Goal: Task Accomplishment & Management: Use online tool/utility

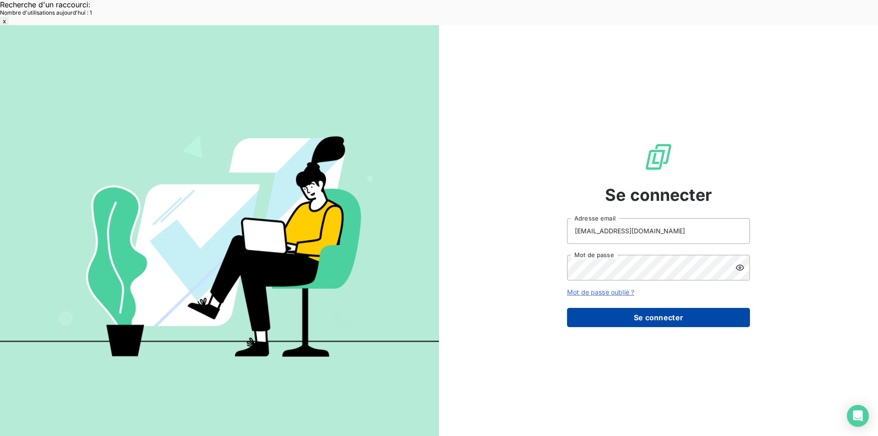
click at [605, 308] on button "Se connecter" at bounding box center [658, 317] width 183 height 19
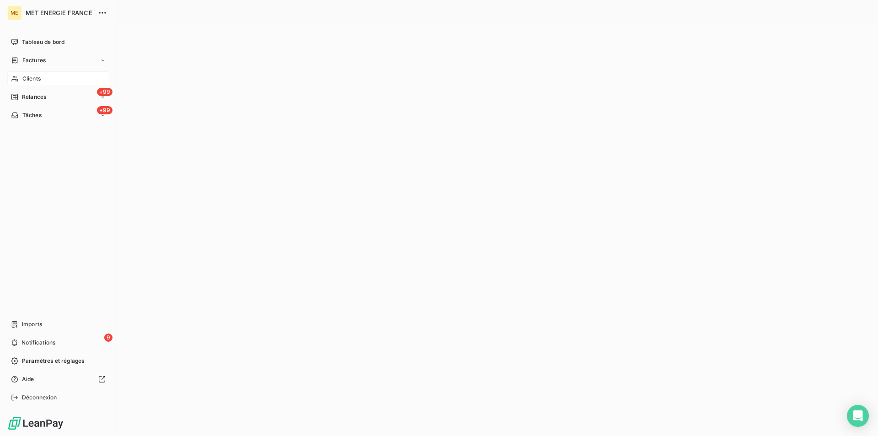
click at [41, 75] on div "Clients" at bounding box center [58, 78] width 102 height 15
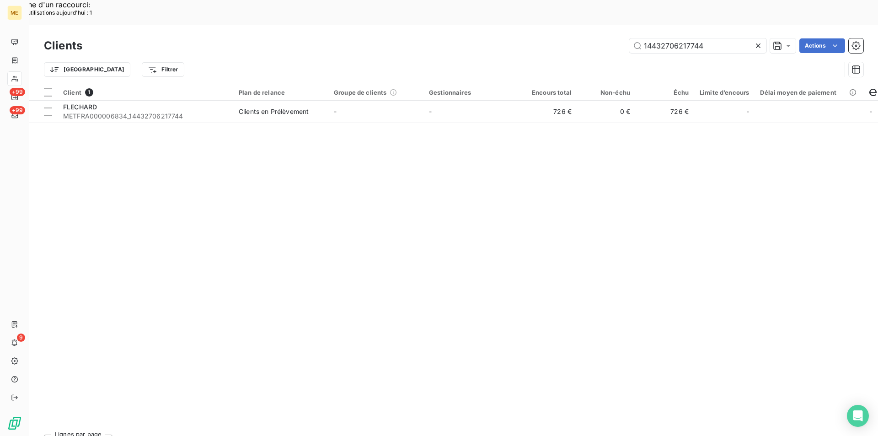
drag, startPoint x: 723, startPoint y: 19, endPoint x: 578, endPoint y: 18, distance: 144.5
click at [578, 38] on div "14432706217744 Actions" at bounding box center [478, 45] width 770 height 15
drag, startPoint x: 693, startPoint y: 22, endPoint x: 565, endPoint y: 19, distance: 128.1
click at [565, 38] on div "METFRA000004458_07310564335301 Actions" at bounding box center [478, 45] width 770 height 15
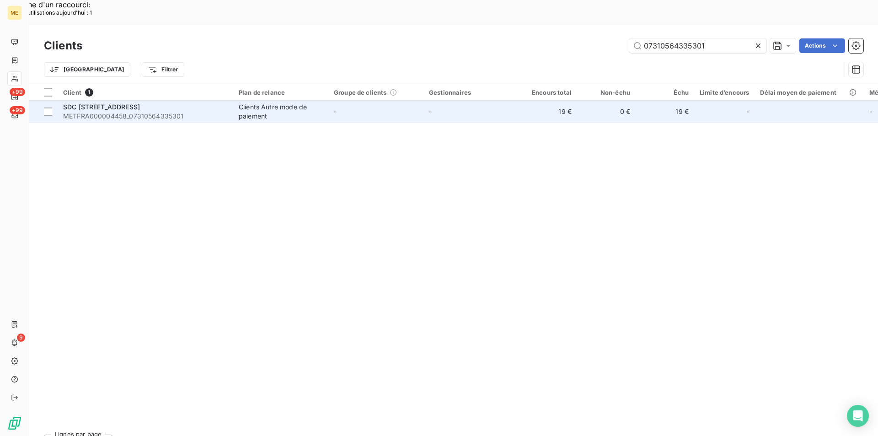
type input "07310564335301"
click at [204, 112] on span "METFRA000004458_07310564335301" at bounding box center [145, 116] width 165 height 9
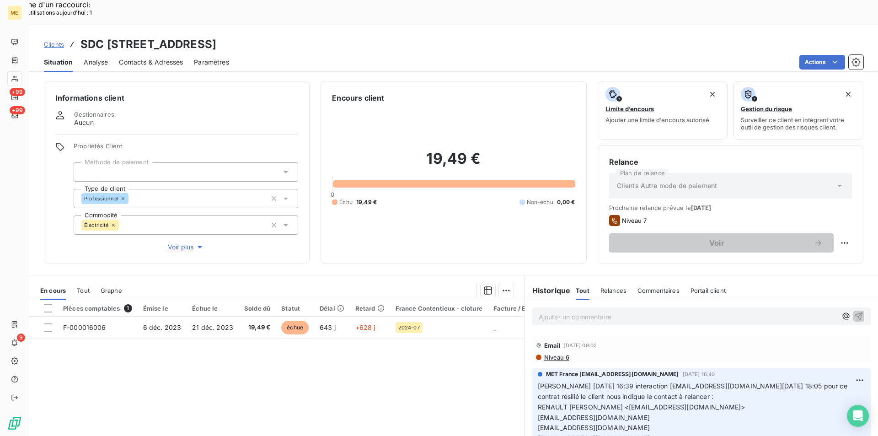
scroll to position [43, 0]
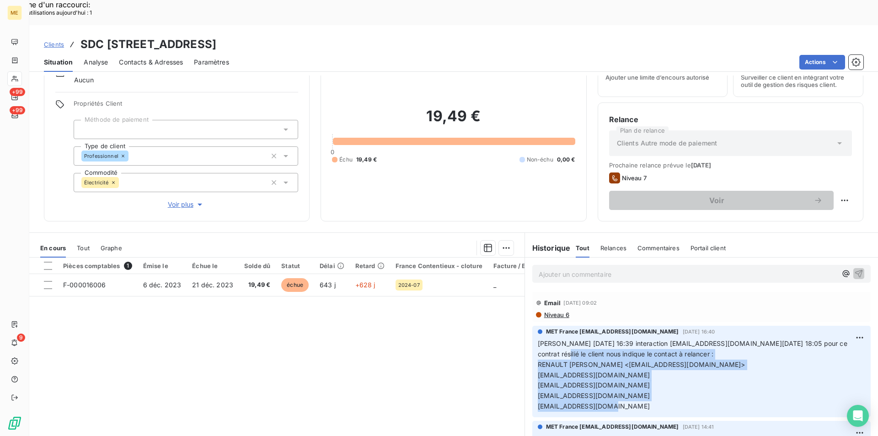
drag, startPoint x: 534, startPoint y: 327, endPoint x: 655, endPoint y: 379, distance: 131.8
click at [655, 379] on p "[PERSON_NAME] [DATE] 16:39 interaction [EMAIL_ADDRESS][DOMAIN_NAME][DATE] 18:05…" at bounding box center [701, 374] width 327 height 73
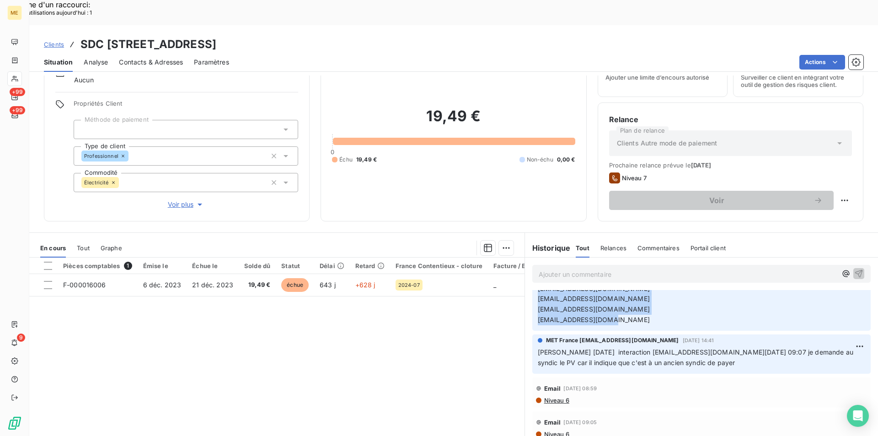
scroll to position [91, 0]
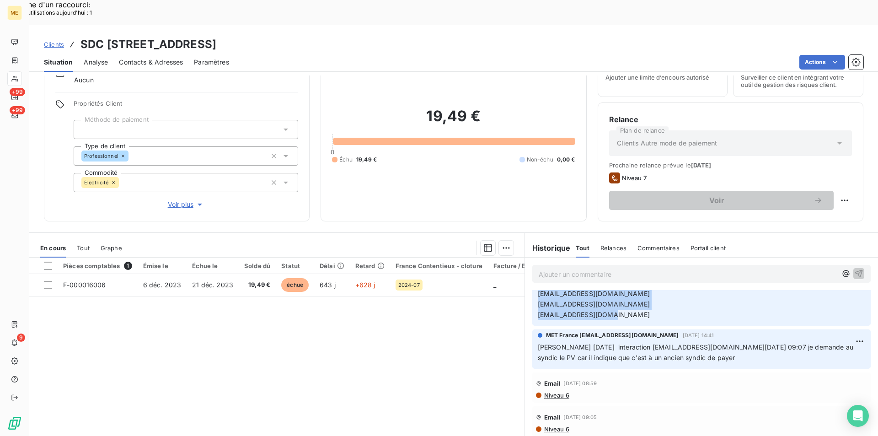
copy p "le client nous indique le contact à relancer : RENAULT [PERSON_NAME] <[PERSON_N…"
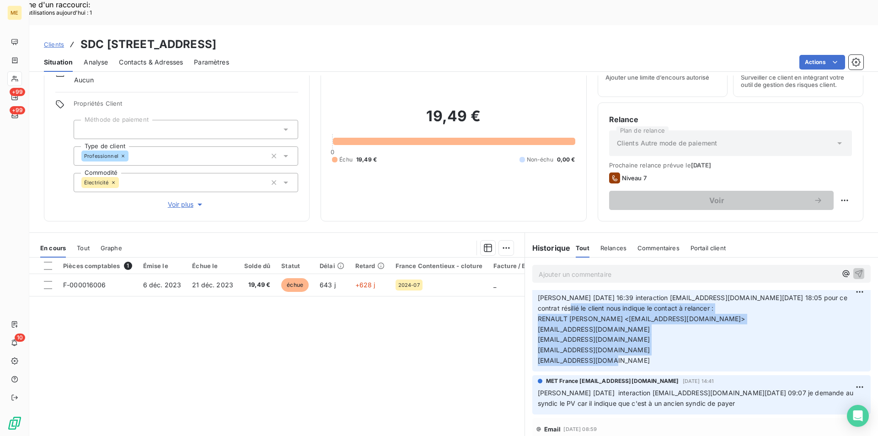
click at [61, 41] on span "Clients" at bounding box center [54, 44] width 20 height 7
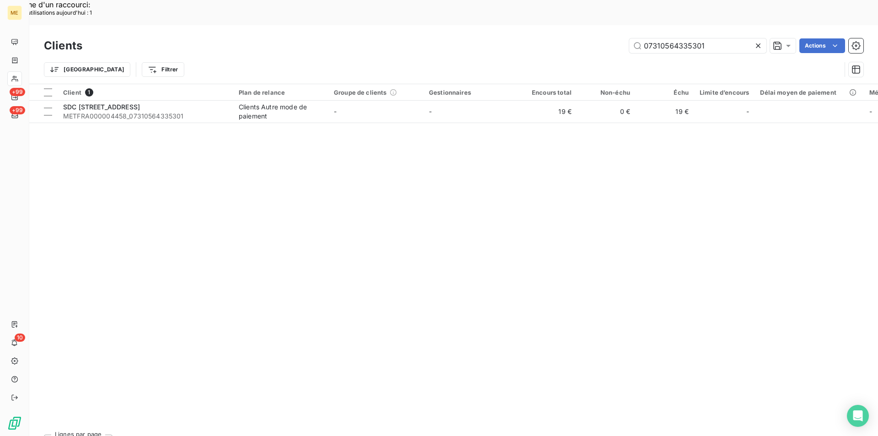
drag, startPoint x: 709, startPoint y: 22, endPoint x: 549, endPoint y: 21, distance: 160.5
click at [549, 38] on div "07310564335301 Actions" at bounding box center [478, 45] width 770 height 15
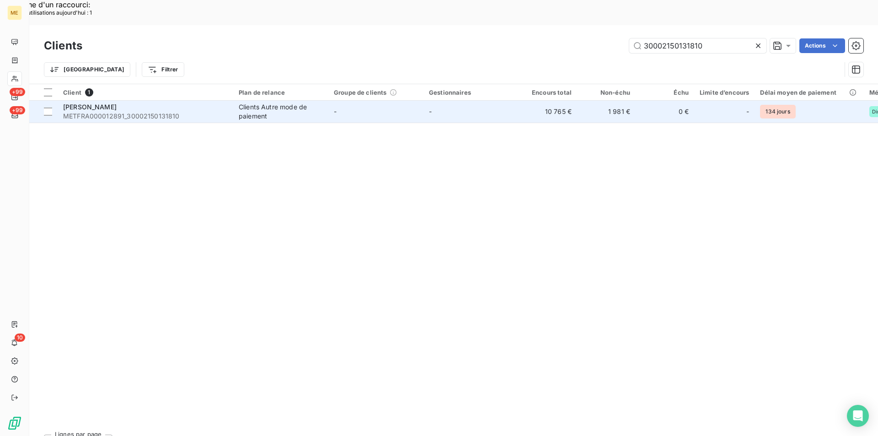
type input "30002150131810"
click at [85, 112] on span "METFRA000012891_30002150131810" at bounding box center [145, 116] width 165 height 9
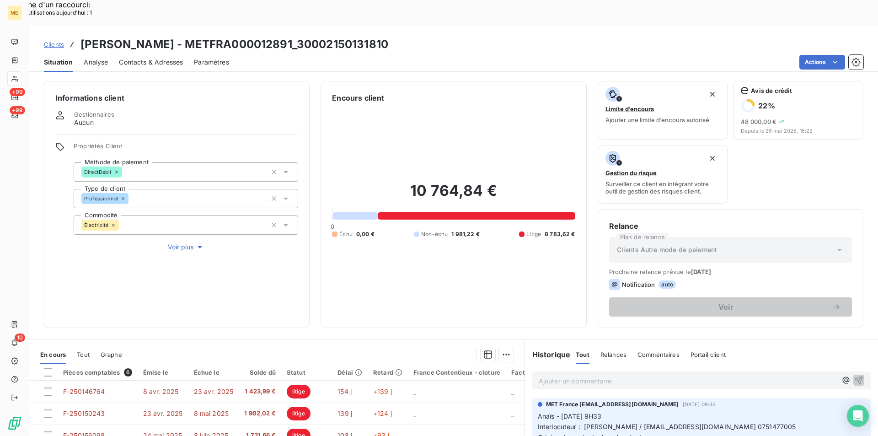
scroll to position [107, 0]
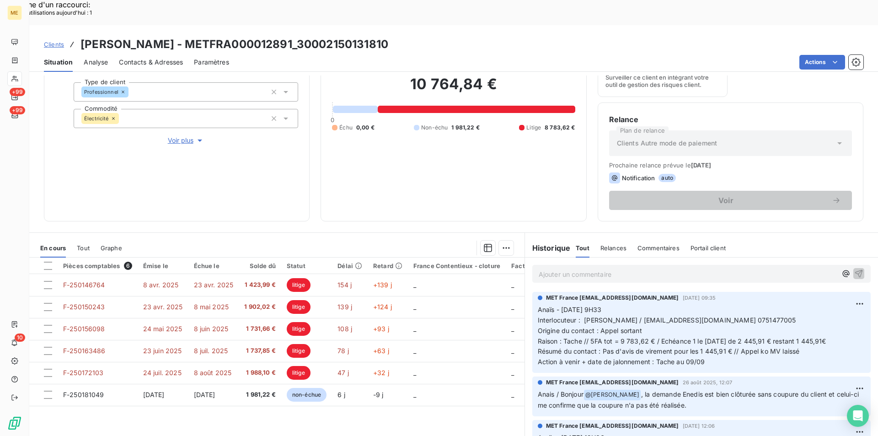
click at [15, 78] on icon at bounding box center [15, 78] width 8 height 7
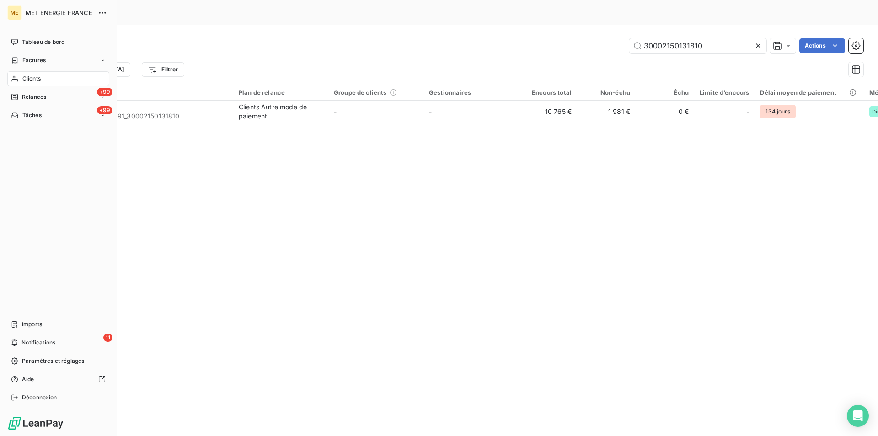
click at [30, 82] on span "Clients" at bounding box center [31, 79] width 18 height 8
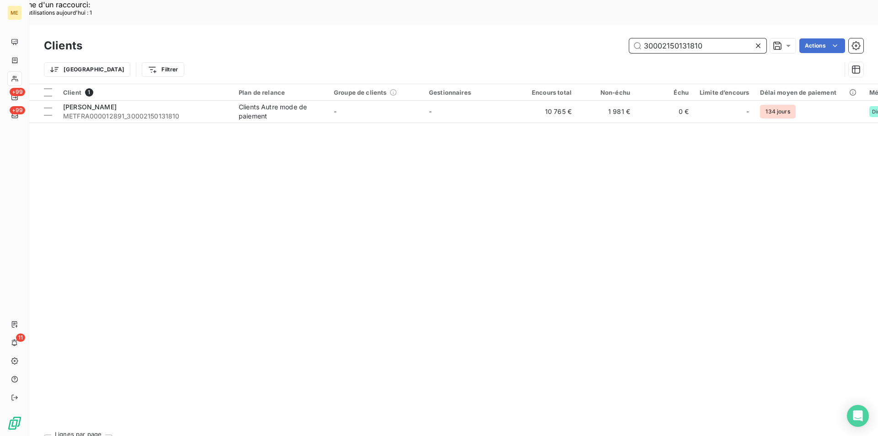
drag, startPoint x: 720, startPoint y: 18, endPoint x: 586, endPoint y: 16, distance: 134.0
click at [586, 38] on div "30002150131810 Actions" at bounding box center [478, 45] width 770 height 15
paste input "1470502765"
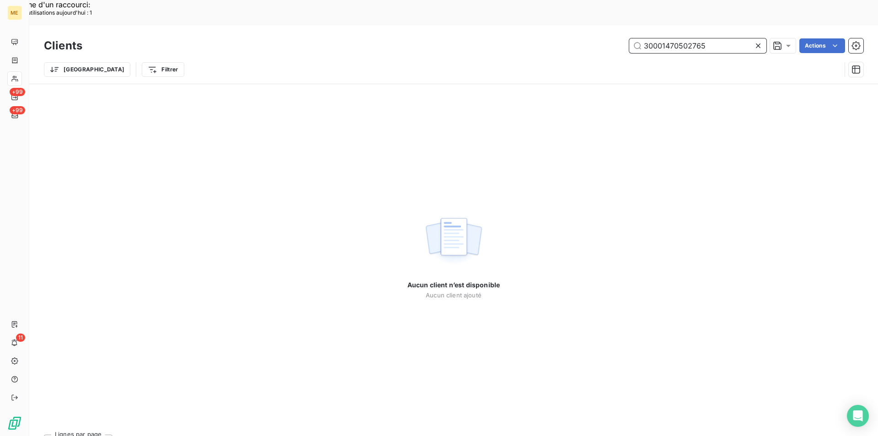
click at [684, 38] on input "30001470502765" at bounding box center [697, 45] width 137 height 15
drag, startPoint x: 718, startPoint y: 23, endPoint x: 588, endPoint y: 5, distance: 131.1
click at [588, 25] on div "Clients 30001470502765 Actions Trier Filtrer" at bounding box center [453, 54] width 849 height 59
paste input "METFRA000024723"
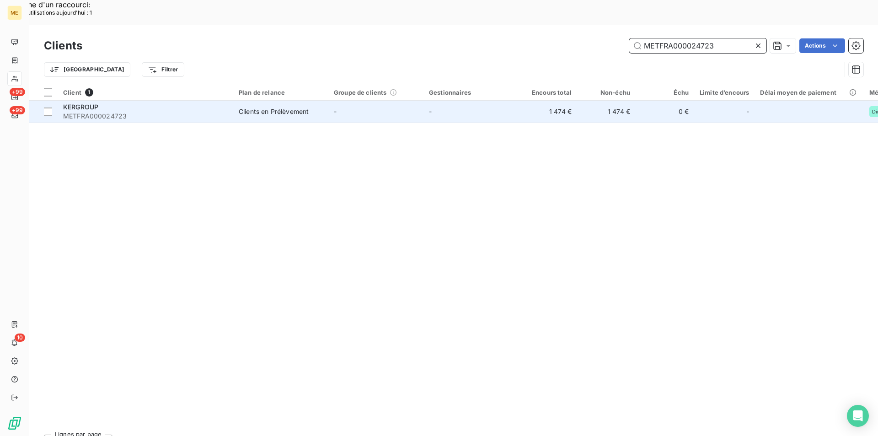
type input "METFRA000024723"
click at [113, 112] on span "METFRA000024723" at bounding box center [145, 116] width 165 height 9
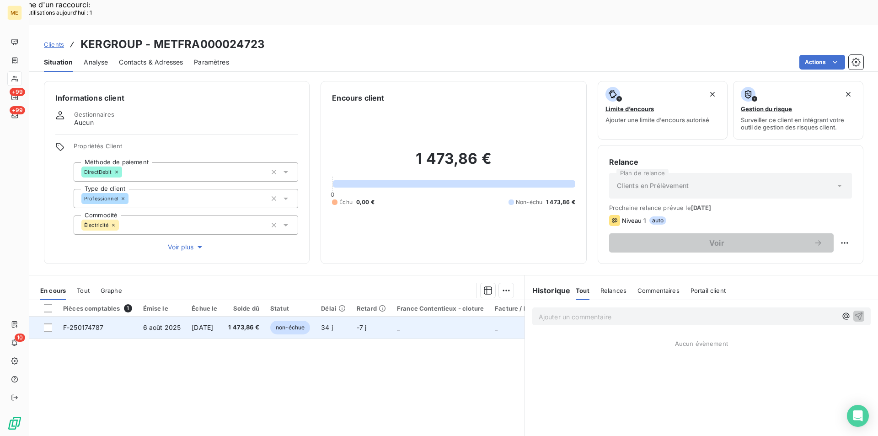
click at [172, 323] on span "6 août 2025" at bounding box center [162, 327] width 38 height 8
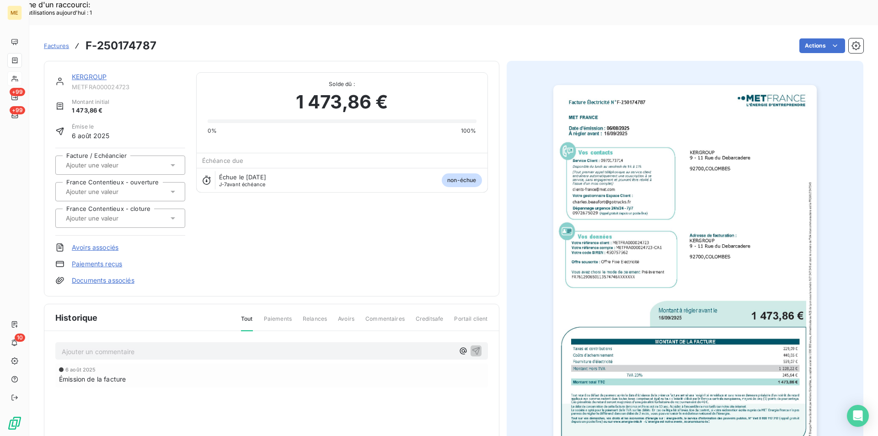
click at [652, 260] on img "button" at bounding box center [684, 271] width 263 height 372
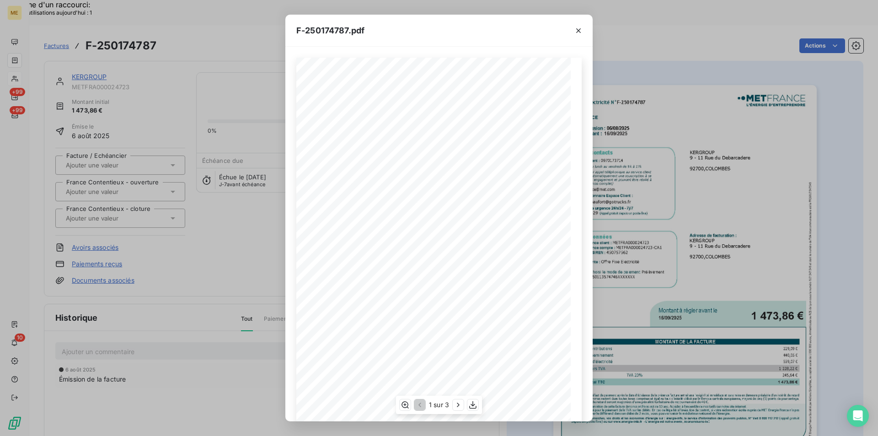
click at [486, 385] on span "sans" at bounding box center [486, 386] width 6 height 3
click at [471, 400] on icon "button" at bounding box center [472, 404] width 9 height 9
click at [577, 31] on icon "button" at bounding box center [578, 30] width 9 height 9
click at [581, 28] on icon "button" at bounding box center [578, 30] width 9 height 9
